Goal: Check status: Verify the current state of an ongoing process or item

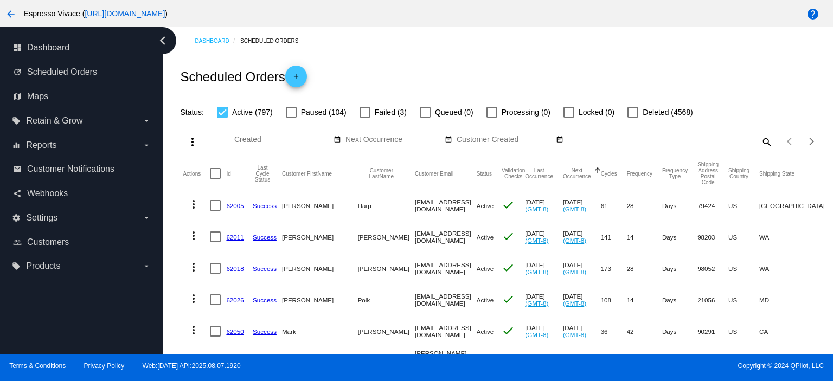
click at [763, 140] on mat-icon "search" at bounding box center [766, 141] width 13 height 17
click at [728, 141] on input "Search" at bounding box center [692, 140] width 162 height 9
paste input "157319"
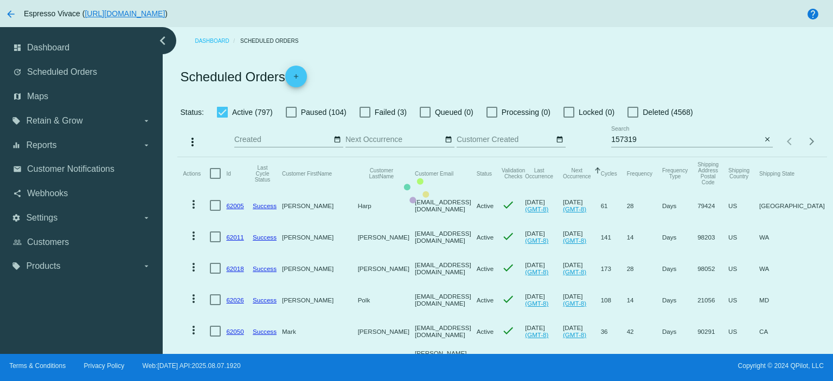
drag, startPoint x: 640, startPoint y: 150, endPoint x: 584, endPoint y: 144, distance: 56.2
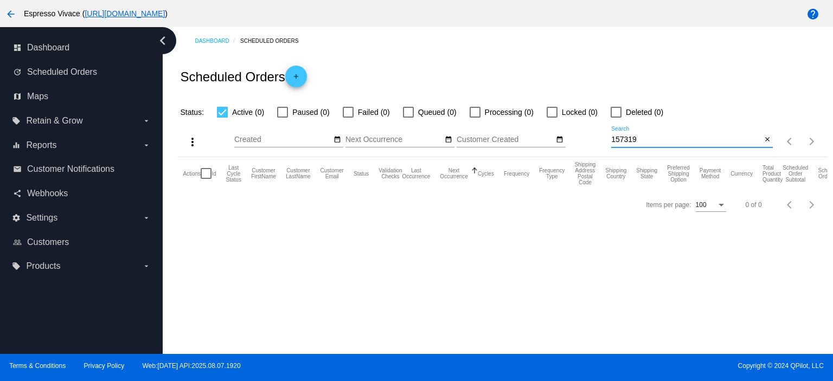
drag, startPoint x: 655, startPoint y: 136, endPoint x: 594, endPoint y: 140, distance: 61.4
click at [594, 141] on div "more_vert Aug Jan Feb Mar [DATE]" at bounding box center [501, 138] width 649 height 39
paste input "[EMAIL_ADDRESS][DOMAIN_NAME]"
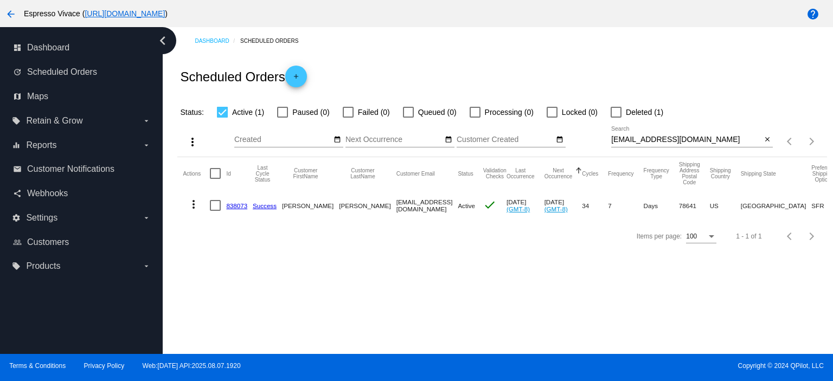
drag, startPoint x: 720, startPoint y: 135, endPoint x: 636, endPoint y: 139, distance: 84.2
click at [635, 137] on div "[EMAIL_ADDRESS][DOMAIN_NAME] Search" at bounding box center [686, 136] width 150 height 21
drag, startPoint x: 717, startPoint y: 142, endPoint x: 605, endPoint y: 149, distance: 112.0
click at [605, 149] on div "more_vert Aug Jan Feb Mar [DATE]" at bounding box center [501, 138] width 649 height 39
paste input "ssamd"
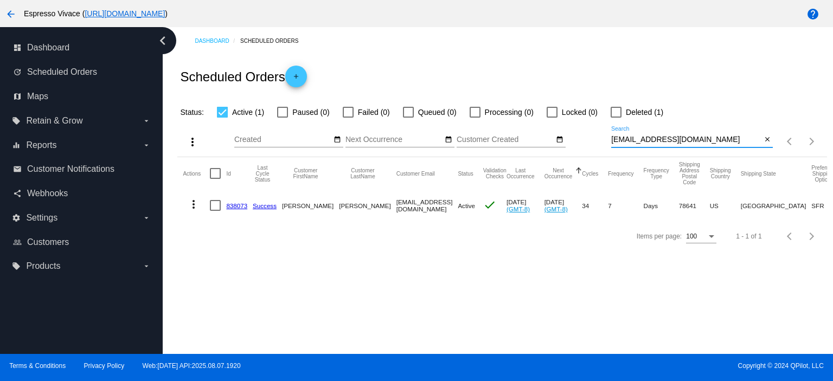
type input "[EMAIL_ADDRESS][DOMAIN_NAME]"
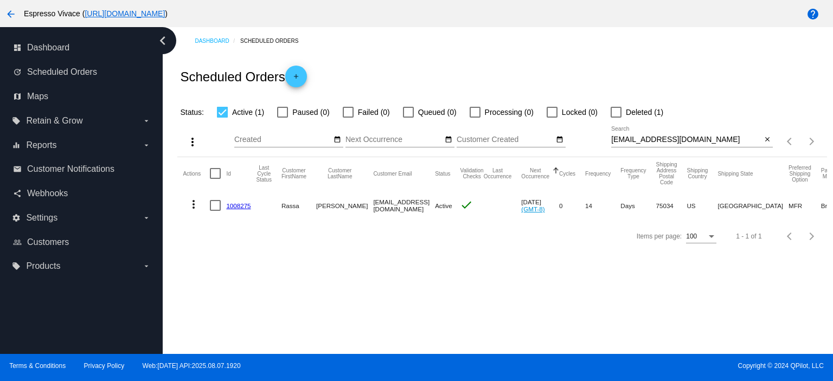
click at [238, 205] on link "1008275" at bounding box center [238, 205] width 24 height 7
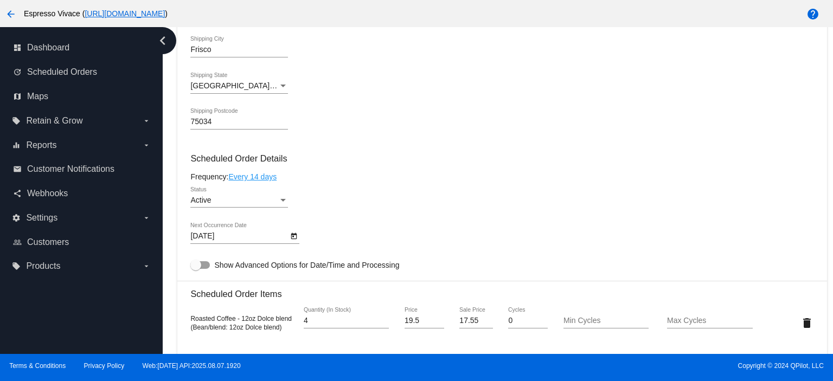
scroll to position [434, 0]
click at [291, 238] on icon "Open calendar" at bounding box center [294, 234] width 6 height 7
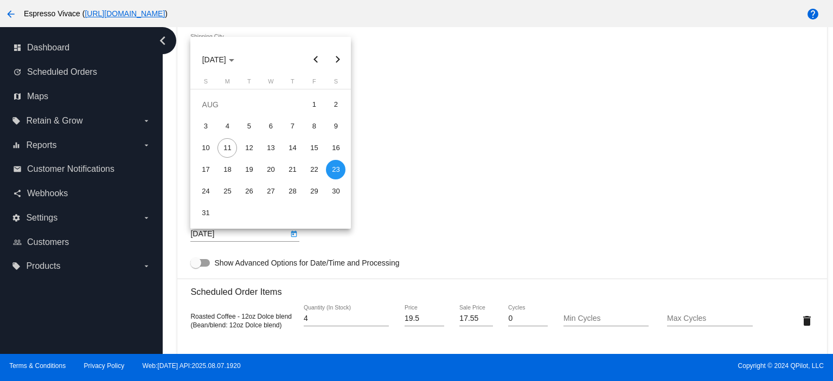
click at [413, 176] on div at bounding box center [416, 190] width 833 height 381
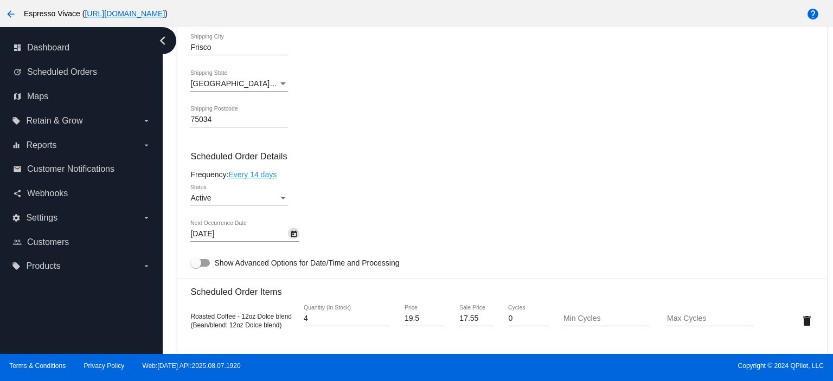
click at [296, 236] on icon "Open calendar" at bounding box center [294, 234] width 8 height 13
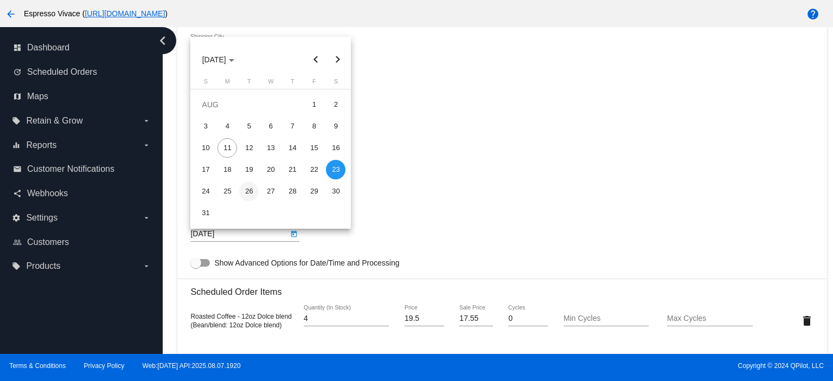
click at [245, 190] on div "26" at bounding box center [249, 192] width 20 height 20
type input "[DATE]"
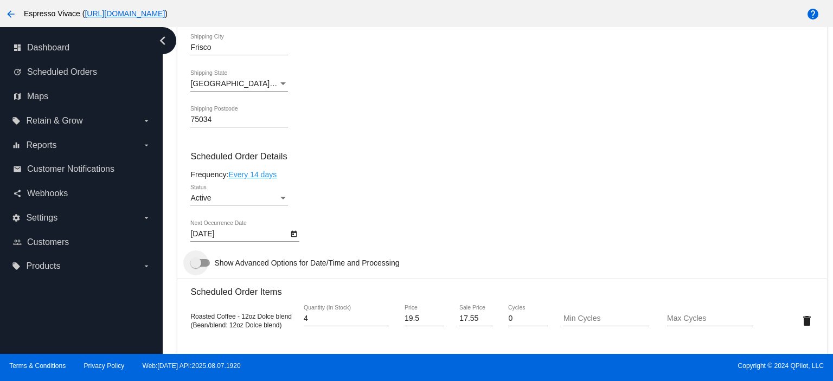
click at [203, 262] on div at bounding box center [200, 263] width 20 height 8
click at [196, 267] on input "Show Advanced Options for Date/Time and Processing" at bounding box center [195, 267] width 1 height 1
checkbox input "true"
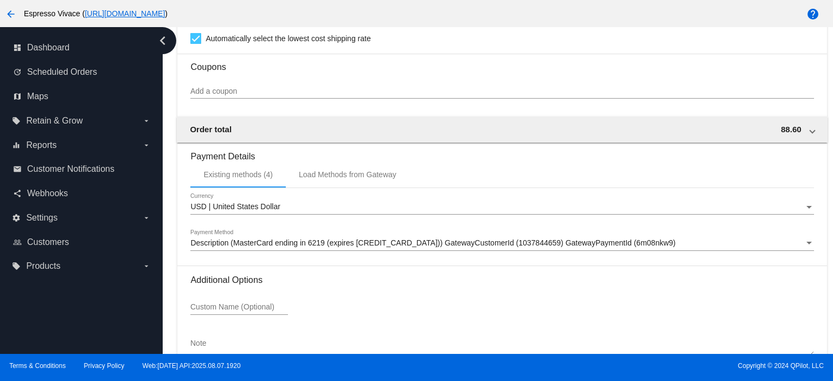
scroll to position [1166, 0]
